Goal: Use online tool/utility: Utilize a website feature to perform a specific function

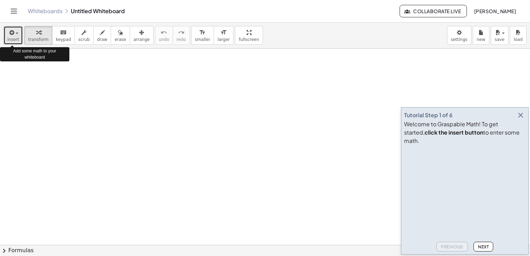
click at [13, 35] on icon "button" at bounding box center [11, 32] width 6 height 8
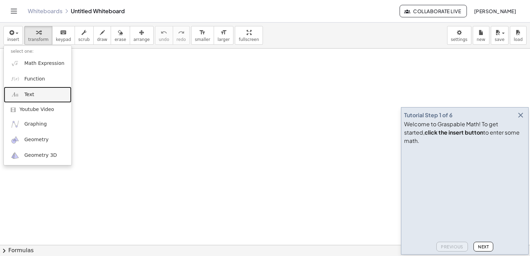
click at [44, 95] on link "Text" at bounding box center [38, 95] width 68 height 16
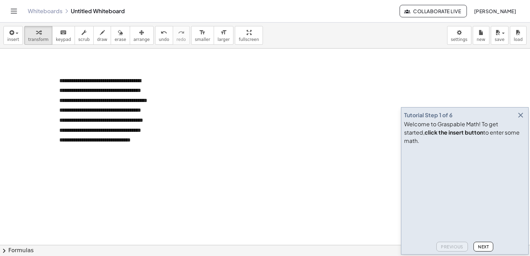
click at [117, 111] on span "**********" at bounding box center [103, 110] width 88 height 65
drag, startPoint x: 119, startPoint y: 109, endPoint x: 64, endPoint y: 101, distance: 56.1
click at [64, 101] on span "**********" at bounding box center [103, 110] width 88 height 65
click at [53, 67] on div "- +" at bounding box center [103, 67] width 104 height 12
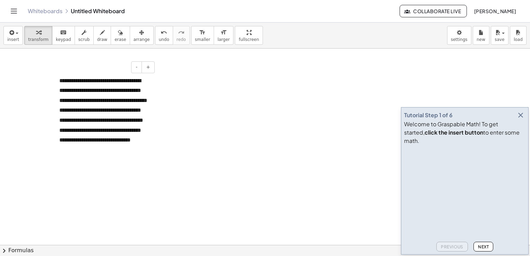
click at [56, 67] on div "- +" at bounding box center [103, 67] width 104 height 12
click at [16, 42] on button "insert" at bounding box center [12, 35] width 19 height 19
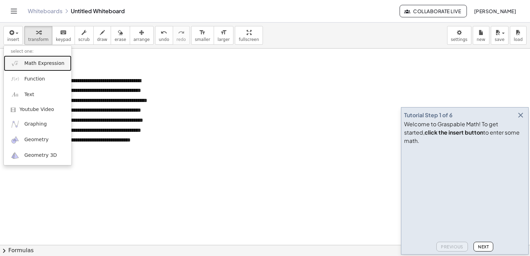
click at [33, 64] on span "Math Expression" at bounding box center [44, 63] width 40 height 7
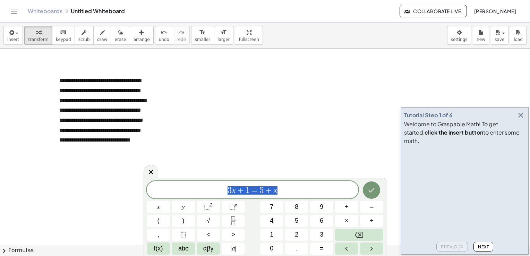
drag, startPoint x: 283, startPoint y: 190, endPoint x: 225, endPoint y: 185, distance: 57.8
click at [225, 186] on span "3 x + 1 = 5 + x" at bounding box center [253, 191] width 212 height 10
click at [160, 224] on button "(" at bounding box center [158, 221] width 23 height 12
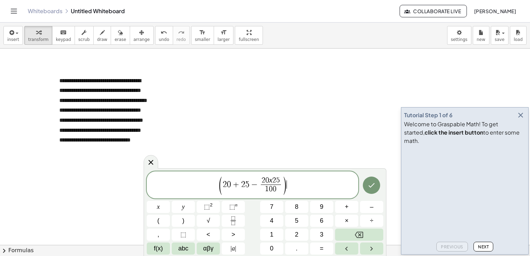
click at [291, 187] on span "( 2 0 + 2 5 − 2 0 x 2 5 1 0 0 ​ ) ​" at bounding box center [253, 186] width 212 height 20
click at [370, 189] on icon "Done" at bounding box center [372, 185] width 8 height 8
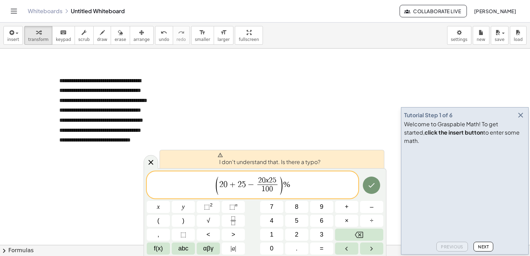
click at [303, 186] on span "( 2 0 + 2 5 − 2 0 x 2 5 1 0 0 ​ ) % ​" at bounding box center [253, 186] width 212 height 20
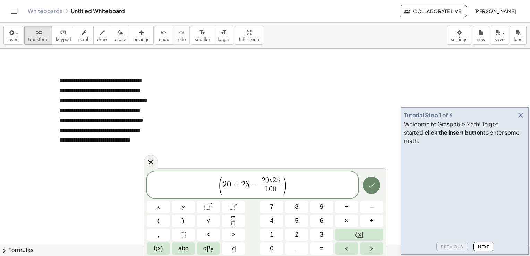
click at [368, 185] on icon "Done" at bounding box center [372, 185] width 8 height 8
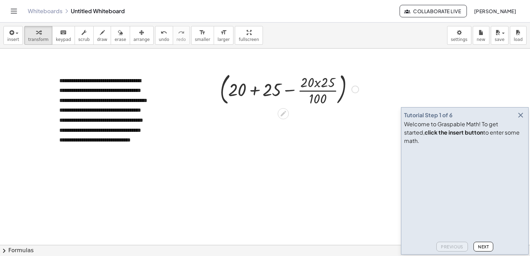
click at [318, 82] on div at bounding box center [290, 88] width 146 height 37
click at [318, 84] on div at bounding box center [290, 88] width 146 height 37
click at [520, 119] on icon "button" at bounding box center [521, 115] width 8 height 8
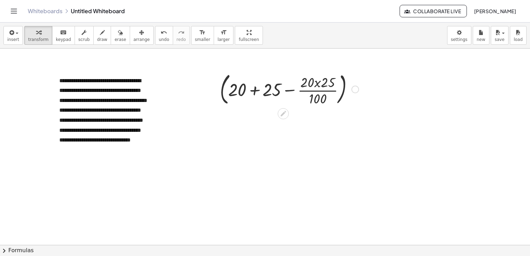
click at [314, 81] on div at bounding box center [290, 88] width 146 height 37
click at [317, 82] on div at bounding box center [290, 88] width 146 height 37
click at [257, 91] on div at bounding box center [290, 88] width 146 height 37
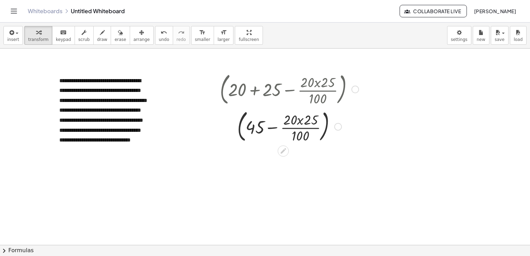
click at [303, 120] on div at bounding box center [290, 125] width 146 height 37
click at [300, 120] on div at bounding box center [290, 125] width 146 height 37
click at [299, 120] on div at bounding box center [290, 125] width 146 height 37
click at [299, 121] on div at bounding box center [290, 125] width 146 height 37
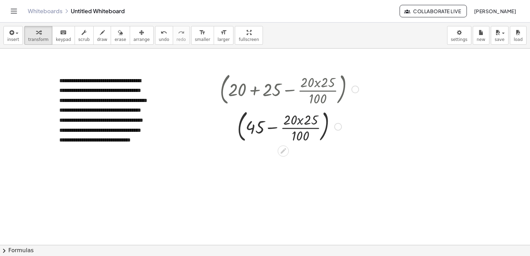
click at [299, 121] on div at bounding box center [290, 125] width 146 height 37
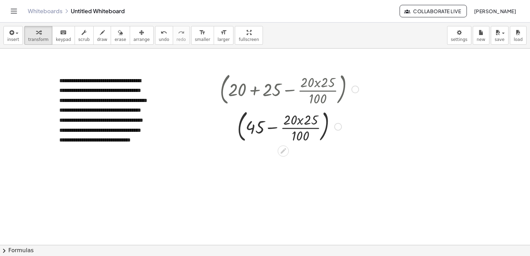
click at [299, 121] on div at bounding box center [290, 125] width 146 height 37
click at [300, 124] on div at bounding box center [290, 125] width 146 height 37
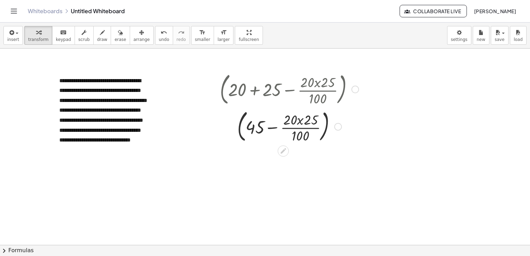
click at [300, 124] on div at bounding box center [290, 125] width 146 height 37
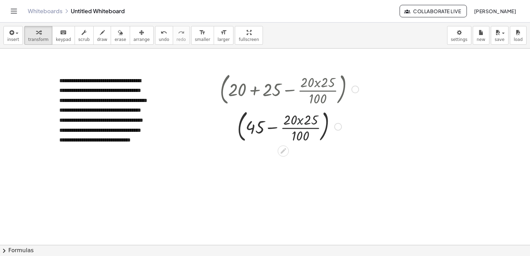
click at [300, 124] on div at bounding box center [290, 125] width 146 height 37
drag, startPoint x: 300, startPoint y: 124, endPoint x: 304, endPoint y: 129, distance: 6.9
click at [301, 124] on div at bounding box center [290, 125] width 146 height 37
click at [304, 129] on div at bounding box center [290, 125] width 146 height 37
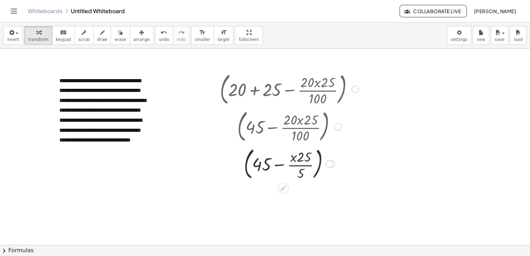
click at [301, 165] on div at bounding box center [290, 163] width 146 height 37
click at [300, 154] on div at bounding box center [290, 163] width 146 height 37
click at [297, 163] on div at bounding box center [290, 163] width 146 height 37
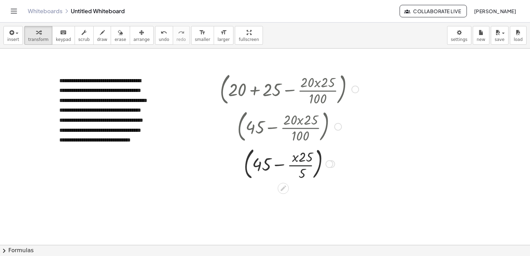
click at [297, 165] on div at bounding box center [290, 163] width 146 height 37
drag, startPoint x: 205, startPoint y: 74, endPoint x: 285, endPoint y: 174, distance: 128.5
click at [159, 39] on span "undo" at bounding box center [164, 39] width 10 height 5
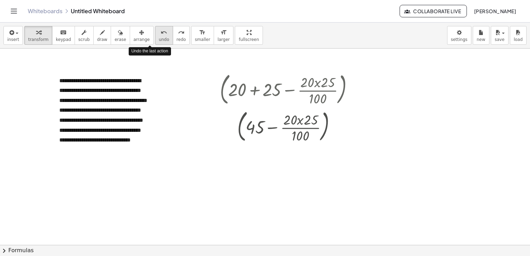
click at [159, 39] on span "undo" at bounding box center [164, 39] width 10 height 5
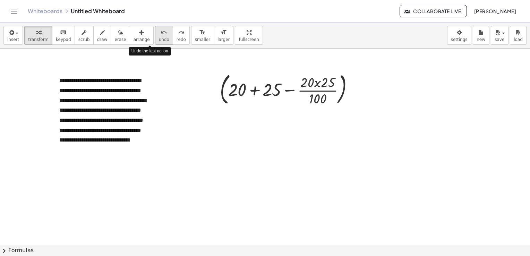
click at [159, 37] on span "undo" at bounding box center [164, 39] width 10 height 5
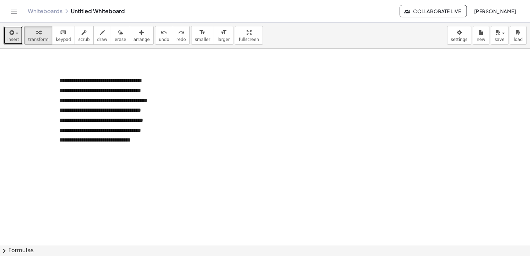
click at [17, 38] on span "insert" at bounding box center [13, 39] width 12 height 5
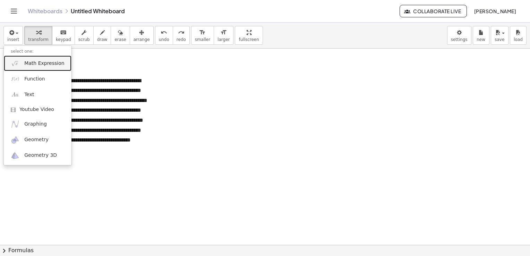
click at [38, 66] on span "Math Expression" at bounding box center [44, 63] width 40 height 7
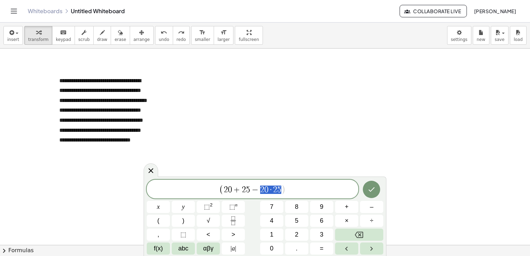
drag, startPoint x: 261, startPoint y: 189, endPoint x: 281, endPoint y: 190, distance: 19.8
click at [233, 221] on icon "Fraction" at bounding box center [233, 221] width 9 height 9
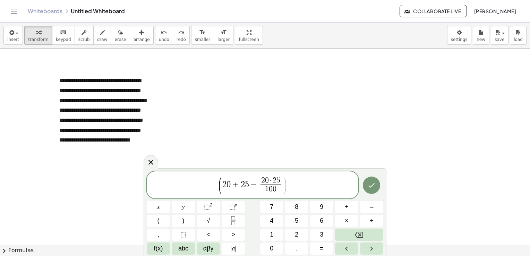
click at [285, 188] on span ")" at bounding box center [285, 186] width 5 height 20
click at [182, 223] on button ")" at bounding box center [183, 221] width 23 height 12
click at [376, 189] on icon "Done" at bounding box center [372, 185] width 8 height 8
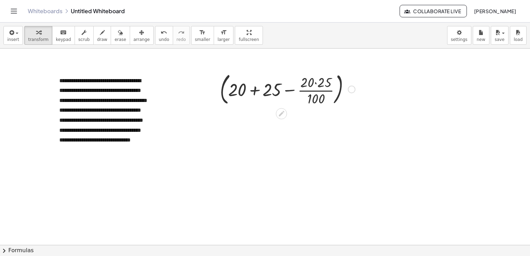
click at [319, 91] on div at bounding box center [288, 88] width 142 height 37
click at [319, 81] on div at bounding box center [288, 88] width 142 height 37
click at [316, 82] on div at bounding box center [287, 88] width 131 height 37
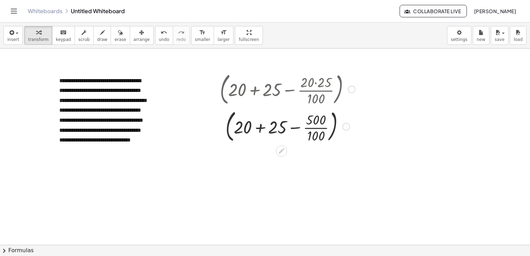
click at [262, 128] on div at bounding box center [288, 125] width 142 height 37
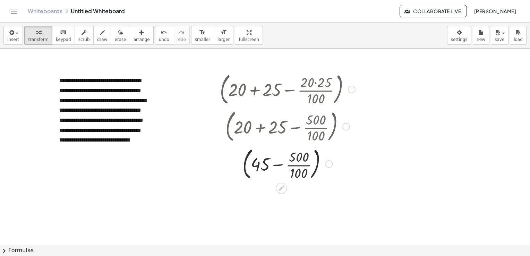
click at [298, 165] on div at bounding box center [288, 163] width 142 height 37
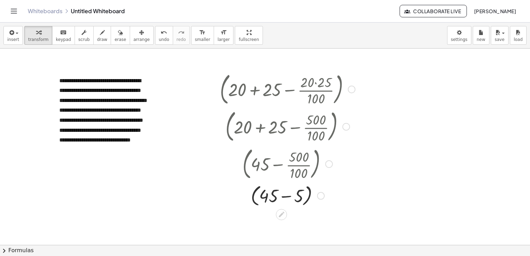
click at [276, 197] on div at bounding box center [288, 195] width 142 height 26
click at [271, 198] on div at bounding box center [288, 195] width 142 height 26
click at [285, 197] on div at bounding box center [288, 195] width 142 height 26
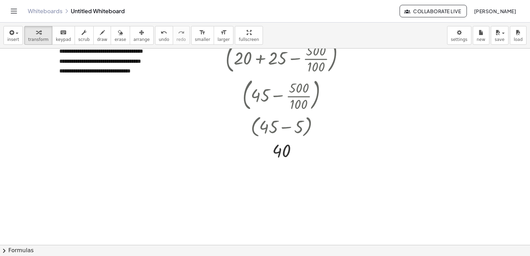
scroll to position [69, 0]
click at [94, 126] on div at bounding box center [265, 175] width 530 height 393
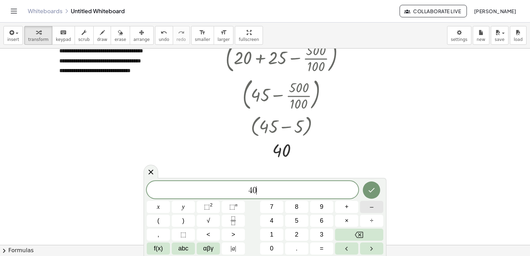
click at [371, 209] on span "–" at bounding box center [371, 206] width 3 height 9
click at [353, 236] on button "Backspace" at bounding box center [359, 235] width 48 height 12
click at [235, 223] on icon "Fraction" at bounding box center [233, 221] width 9 height 9
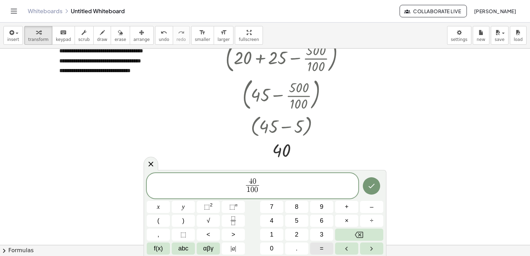
click at [325, 249] on button "=" at bounding box center [321, 249] width 23 height 12
click at [321, 249] on span "=" at bounding box center [322, 248] width 4 height 9
click at [235, 221] on icon "Fraction" at bounding box center [233, 221] width 9 height 9
click at [375, 188] on icon "Done" at bounding box center [372, 186] width 8 height 8
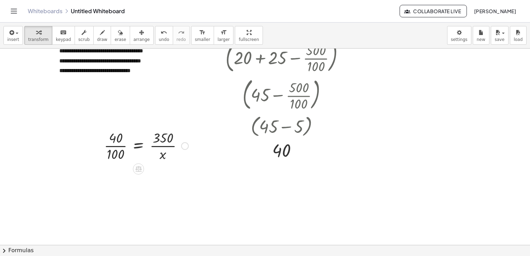
click at [120, 140] on div at bounding box center [146, 145] width 91 height 35
click at [119, 142] on div at bounding box center [146, 145] width 91 height 35
click at [163, 179] on div at bounding box center [146, 180] width 91 height 35
click at [119, 178] on div at bounding box center [146, 180] width 91 height 35
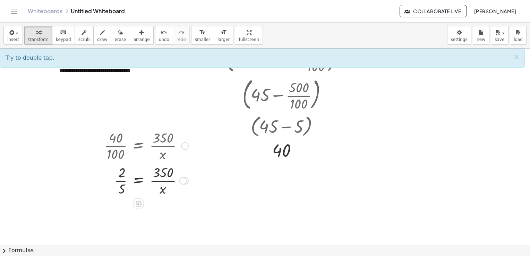
click at [126, 171] on div at bounding box center [146, 180] width 91 height 35
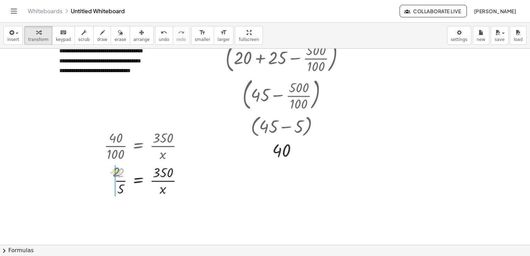
drag, startPoint x: 125, startPoint y: 171, endPoint x: 120, endPoint y: 170, distance: 5.0
click at [120, 170] on div at bounding box center [146, 180] width 91 height 35
click at [155, 43] on button "undo undo" at bounding box center [164, 35] width 18 height 19
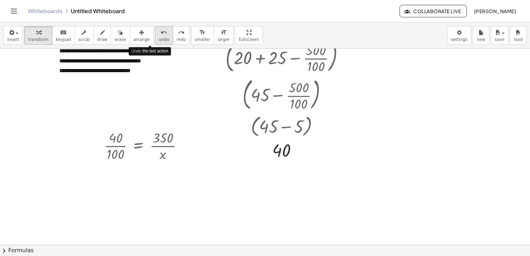
click at [159, 40] on span "undo" at bounding box center [164, 39] width 10 height 5
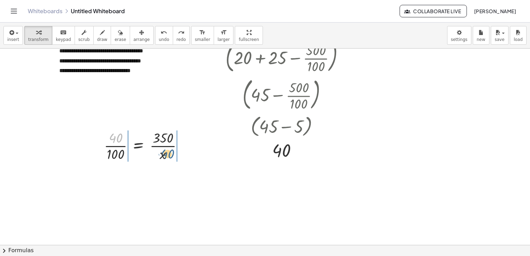
drag, startPoint x: 117, startPoint y: 138, endPoint x: 169, endPoint y: 154, distance: 54.8
click at [169, 154] on div at bounding box center [146, 145] width 91 height 35
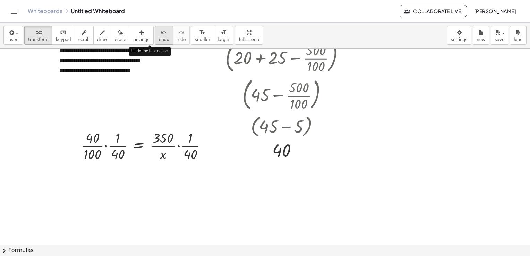
click at [159, 40] on span "undo" at bounding box center [164, 39] width 10 height 5
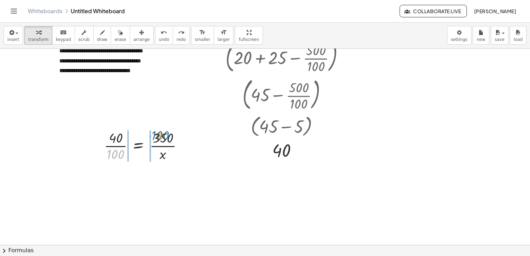
drag, startPoint x: 148, startPoint y: 150, endPoint x: 159, endPoint y: 135, distance: 17.8
click at [159, 135] on div at bounding box center [146, 145] width 91 height 35
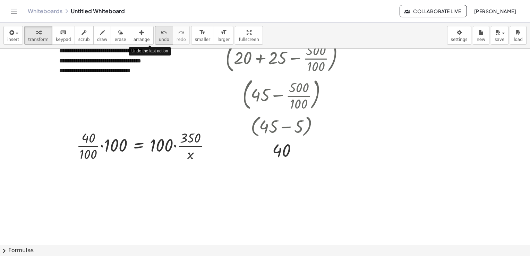
click at [155, 36] on button "undo undo" at bounding box center [164, 35] width 18 height 19
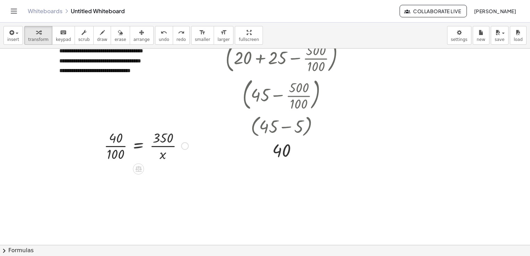
click at [139, 146] on div at bounding box center [146, 145] width 91 height 35
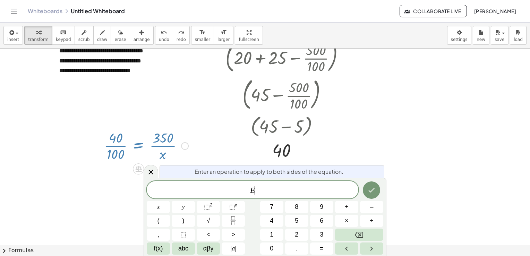
click at [139, 146] on div at bounding box center [146, 145] width 91 height 35
click at [117, 177] on div at bounding box center [265, 175] width 530 height 393
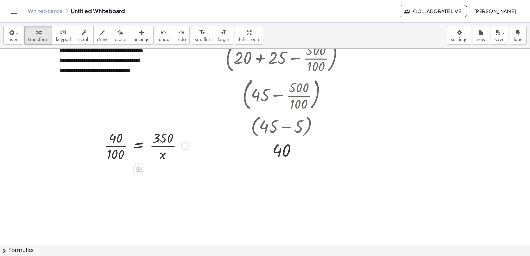
click at [118, 176] on div at bounding box center [265, 175] width 530 height 393
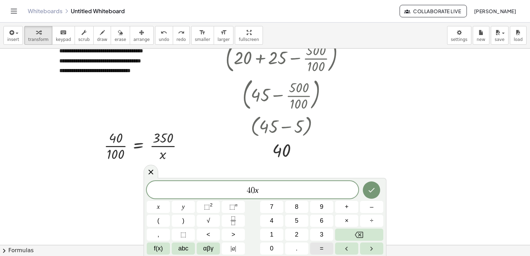
click at [320, 250] on span "=" at bounding box center [322, 248] width 4 height 9
click at [370, 192] on icon "Done" at bounding box center [372, 190] width 8 height 8
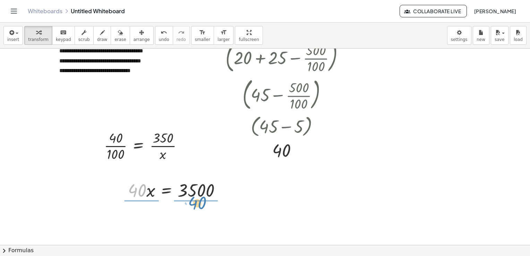
drag, startPoint x: 135, startPoint y: 192, endPoint x: 196, endPoint y: 205, distance: 61.7
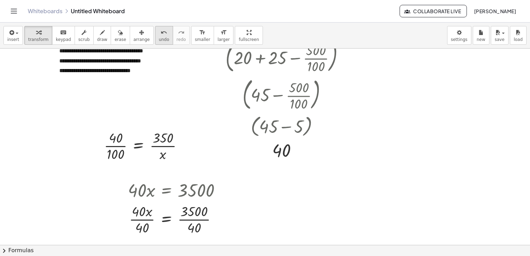
click at [159, 40] on span "undo" at bounding box center [164, 39] width 10 height 5
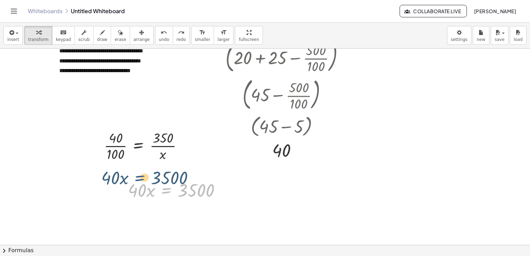
drag, startPoint x: 158, startPoint y: 191, endPoint x: 125, endPoint y: 172, distance: 38.0
click at [125, 172] on div "**********" at bounding box center [265, 175] width 530 height 393
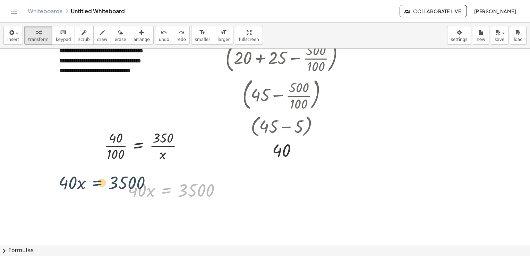
drag, startPoint x: 162, startPoint y: 192, endPoint x: 91, endPoint y: 182, distance: 71.9
click at [91, 182] on div "**********" at bounding box center [265, 175] width 530 height 393
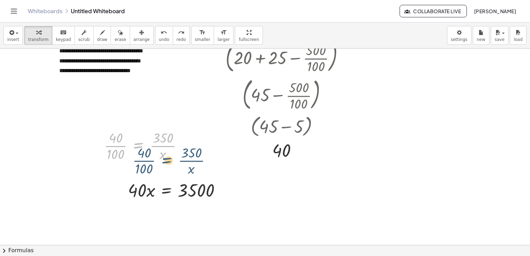
drag, startPoint x: 136, startPoint y: 144, endPoint x: 171, endPoint y: 157, distance: 37.3
click at [171, 158] on div at bounding box center [146, 145] width 91 height 35
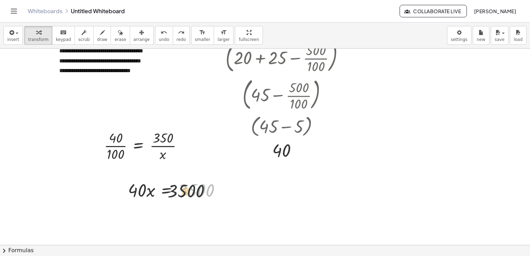
drag, startPoint x: 194, startPoint y: 193, endPoint x: 145, endPoint y: 181, distance: 50.3
click at [149, 183] on div at bounding box center [178, 190] width 106 height 24
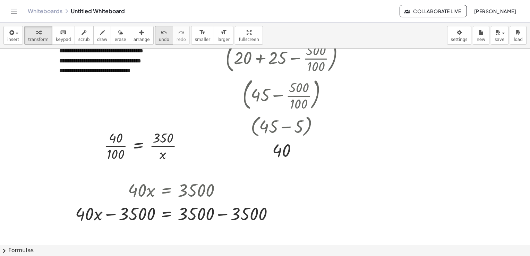
click at [161, 35] on icon "undo" at bounding box center [164, 32] width 7 height 8
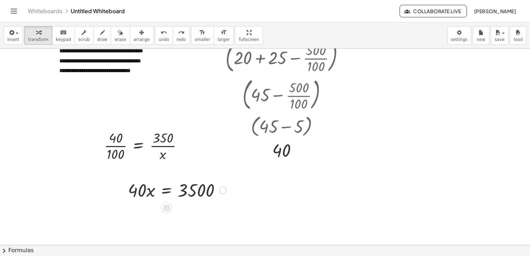
scroll to position [139, 0]
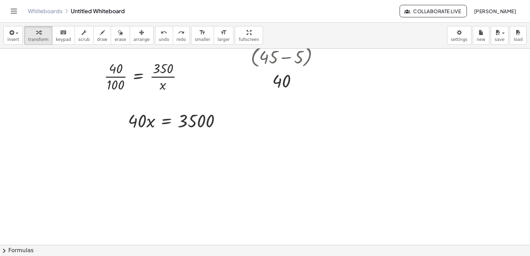
drag, startPoint x: 169, startPoint y: 154, endPoint x: 155, endPoint y: 152, distance: 14.7
click at [160, 153] on div at bounding box center [265, 106] width 530 height 393
click at [147, 146] on div at bounding box center [265, 106] width 530 height 393
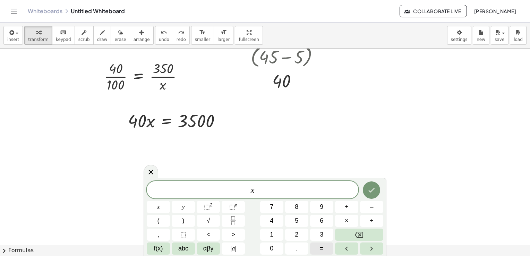
click at [325, 247] on button "=" at bounding box center [321, 249] width 23 height 12
click at [325, 234] on button "3" at bounding box center [321, 235] width 23 height 12
click at [294, 219] on button "5" at bounding box center [296, 221] width 23 height 12
click at [275, 248] on button "0" at bounding box center [271, 249] width 23 height 12
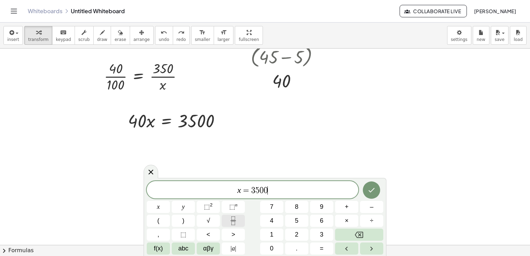
click at [234, 221] on rect "Fraction" at bounding box center [233, 221] width 5 height 0
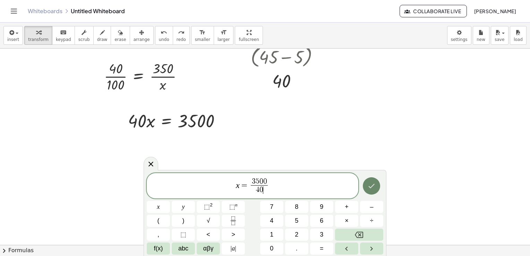
click at [369, 188] on icon "Done" at bounding box center [372, 186] width 8 height 8
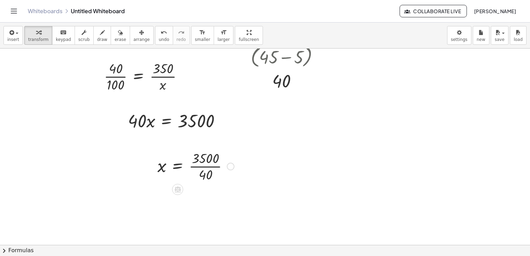
click at [210, 166] on div at bounding box center [196, 166] width 84 height 35
click at [199, 203] on div at bounding box center [196, 200] width 84 height 35
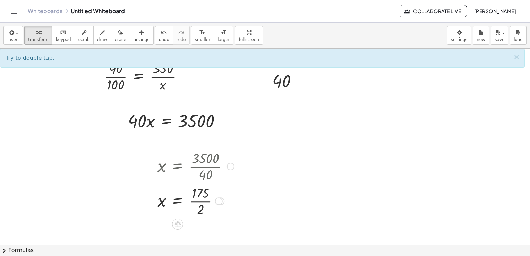
click at [200, 203] on div at bounding box center [196, 200] width 84 height 35
click at [200, 202] on div at bounding box center [196, 200] width 84 height 35
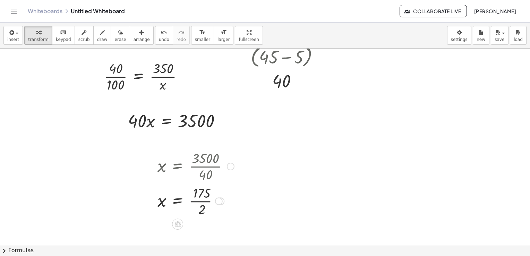
click at [200, 202] on div at bounding box center [196, 200] width 84 height 35
click at [200, 202] on div at bounding box center [196, 200] width 84 height 23
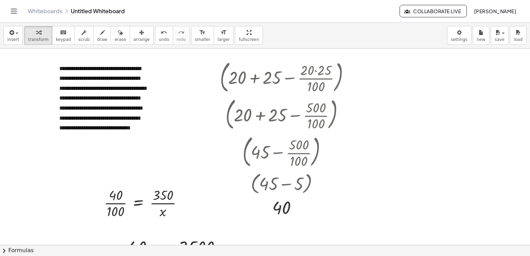
scroll to position [0, 0]
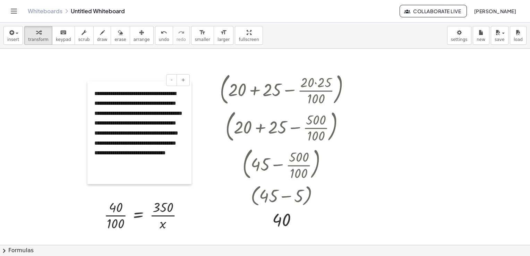
drag, startPoint x: 59, startPoint y: 80, endPoint x: 93, endPoint y: 91, distance: 35.8
click at [94, 93] on div at bounding box center [90, 132] width 7 height 103
click at [103, 98] on div "**********" at bounding box center [140, 133] width 104 height 103
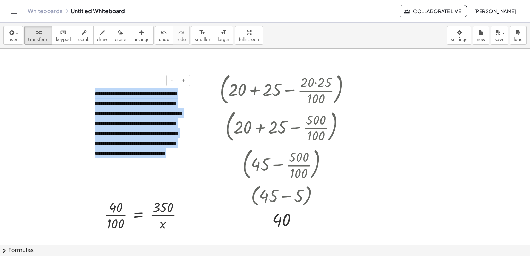
drag, startPoint x: 95, startPoint y: 91, endPoint x: 157, endPoint y: 169, distance: 99.3
click at [157, 169] on div "**********" at bounding box center [140, 133] width 104 height 103
copy span "**********"
